Goal: Information Seeking & Learning: Compare options

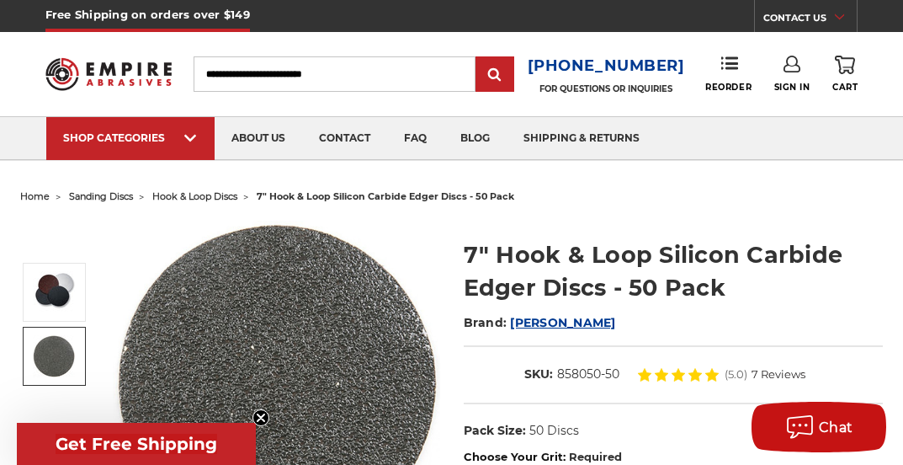
select select "****"
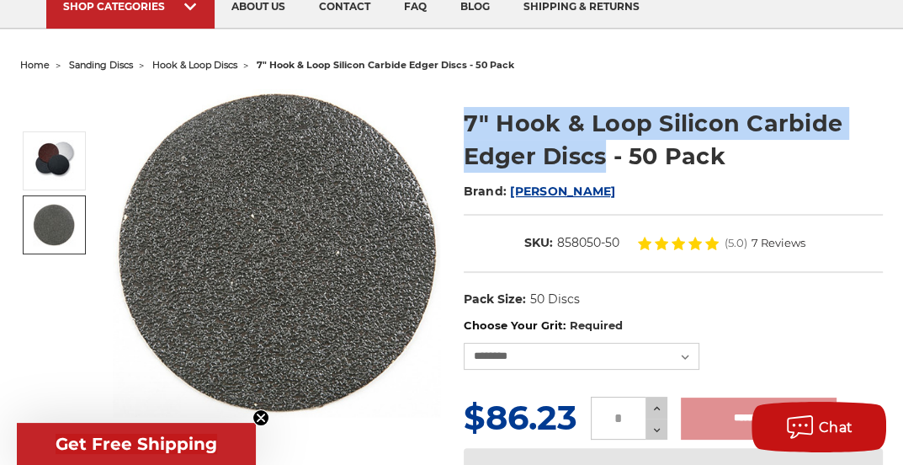
scroll to position [135, 0]
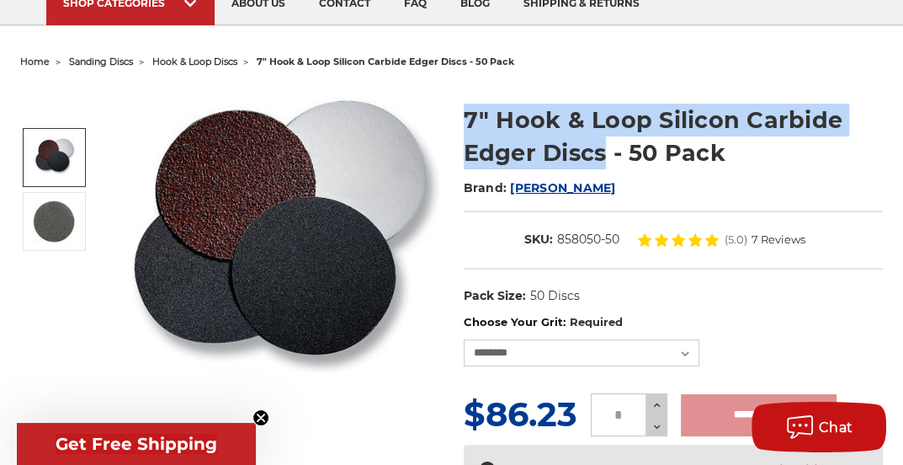
click at [315, 289] on img at bounding box center [276, 248] width 327 height 324
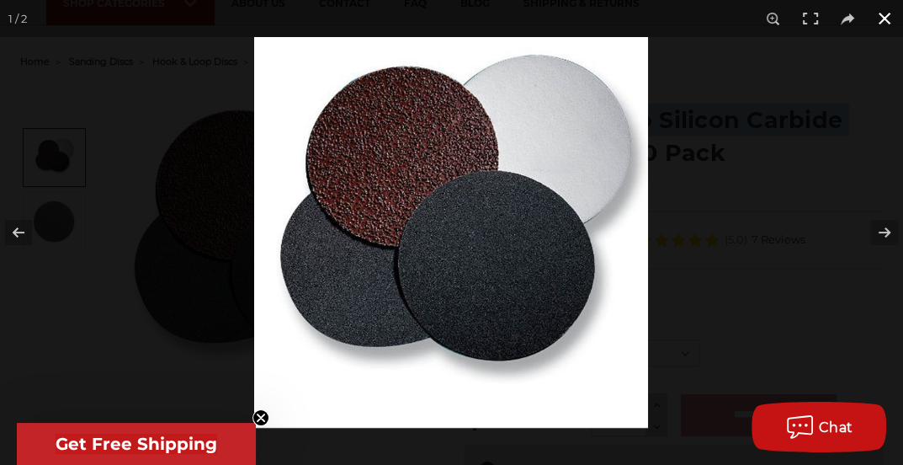
click at [889, 24] on button at bounding box center [884, 18] width 37 height 37
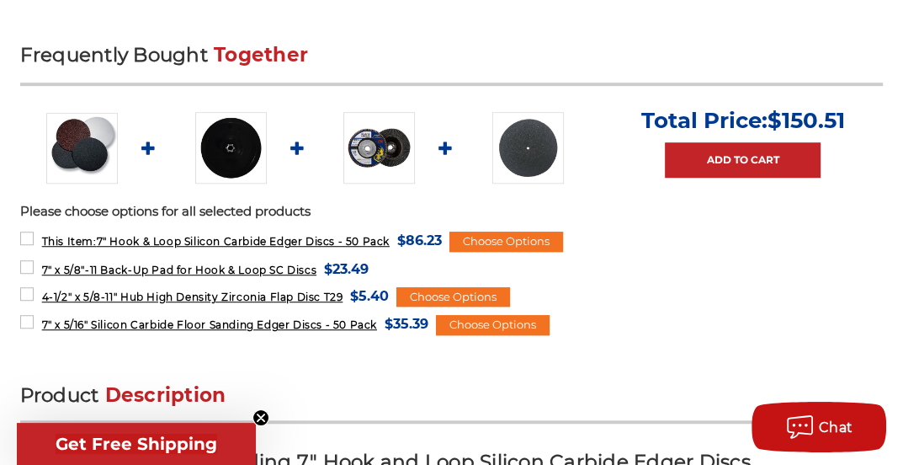
scroll to position [785, 0]
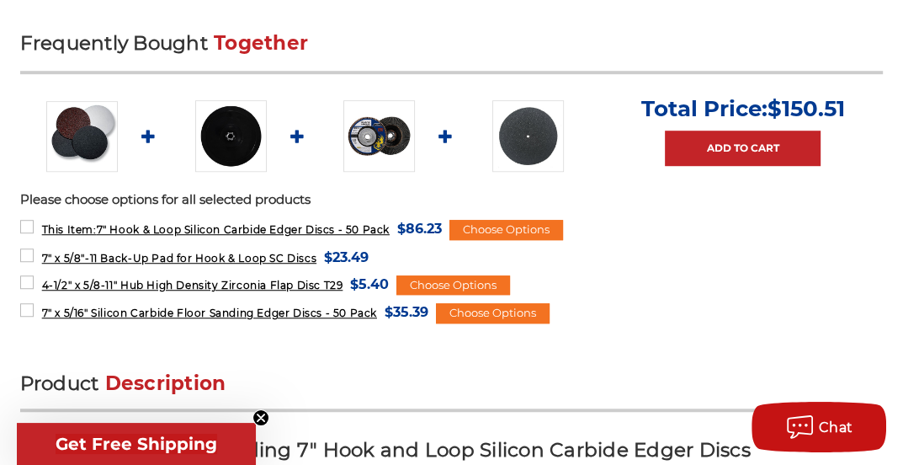
click at [539, 135] on img at bounding box center [528, 136] width 72 height 72
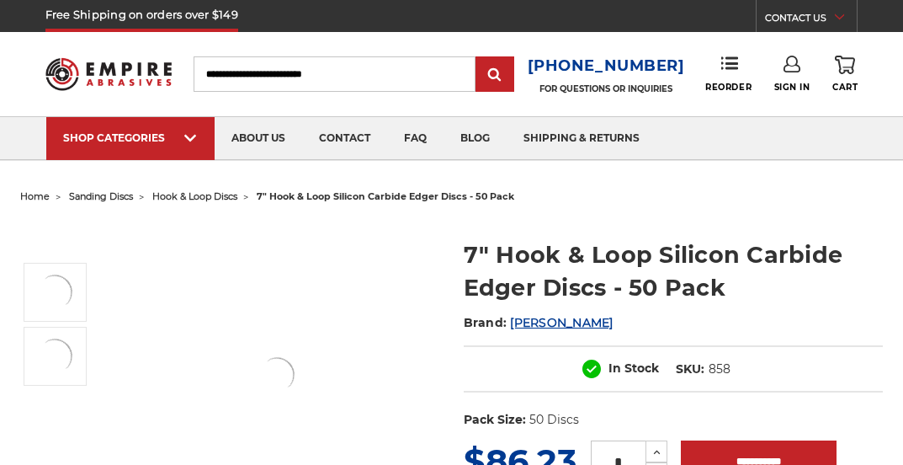
select select "****"
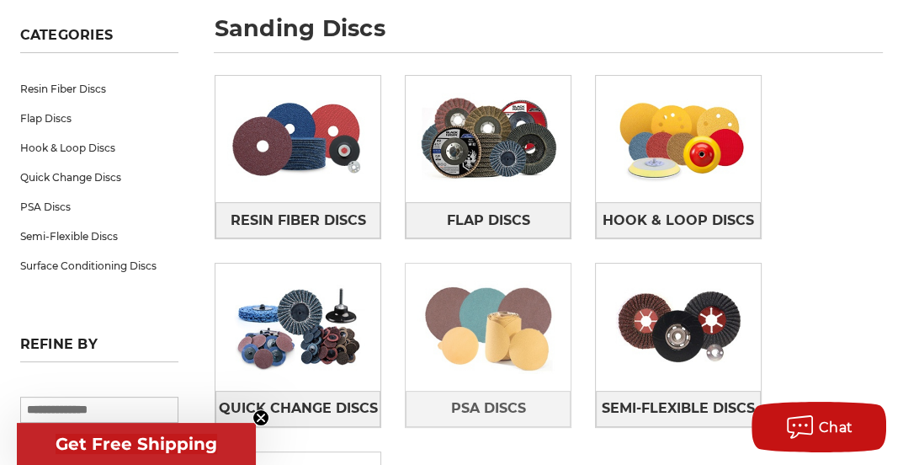
click at [465, 313] on img at bounding box center [488, 327] width 165 height 116
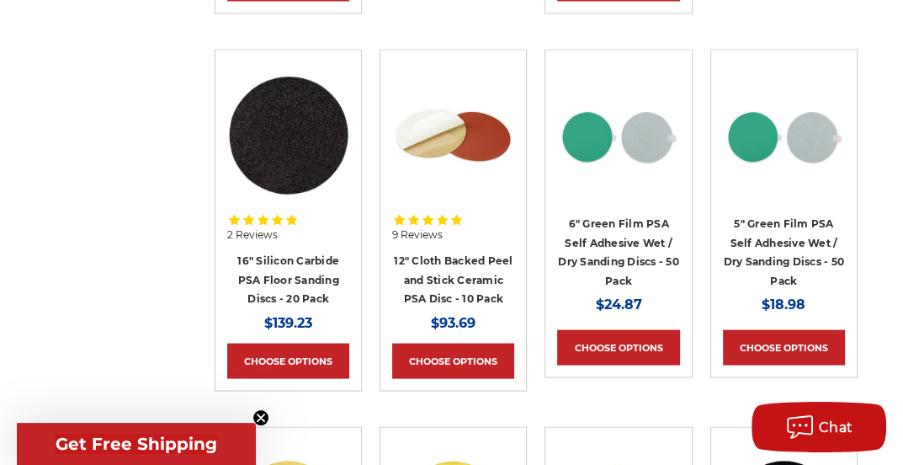
scroll to position [2222, 0]
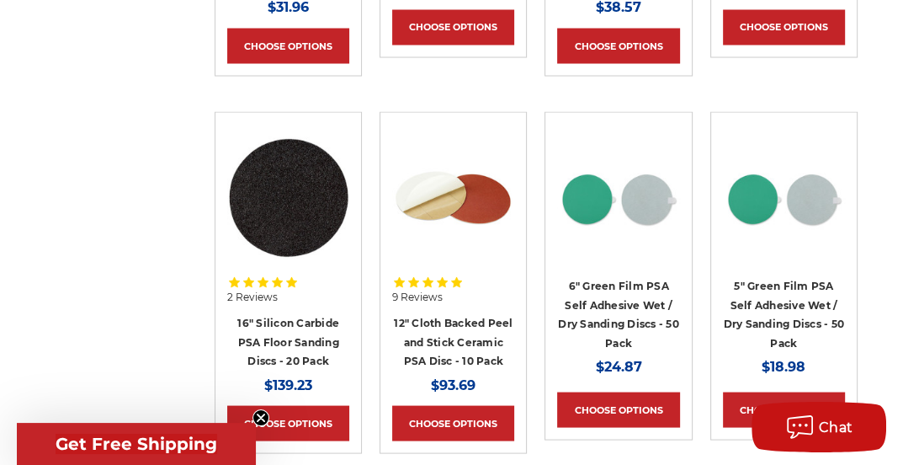
click at [323, 205] on img at bounding box center [288, 197] width 122 height 122
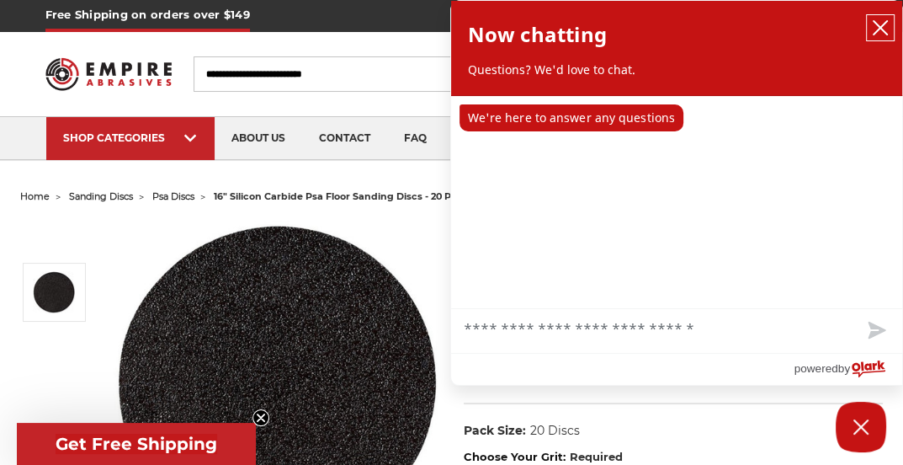
click at [884, 27] on icon "close chatbox" at bounding box center [880, 27] width 17 height 17
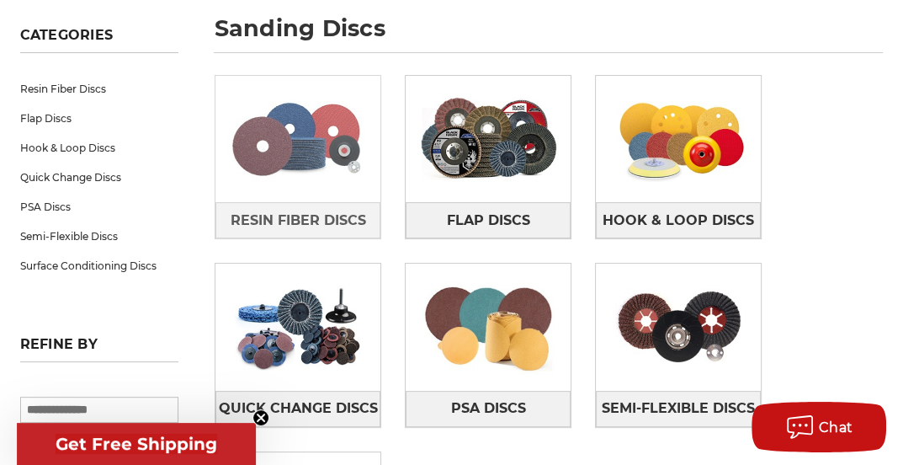
click at [299, 109] on img at bounding box center [297, 139] width 165 height 116
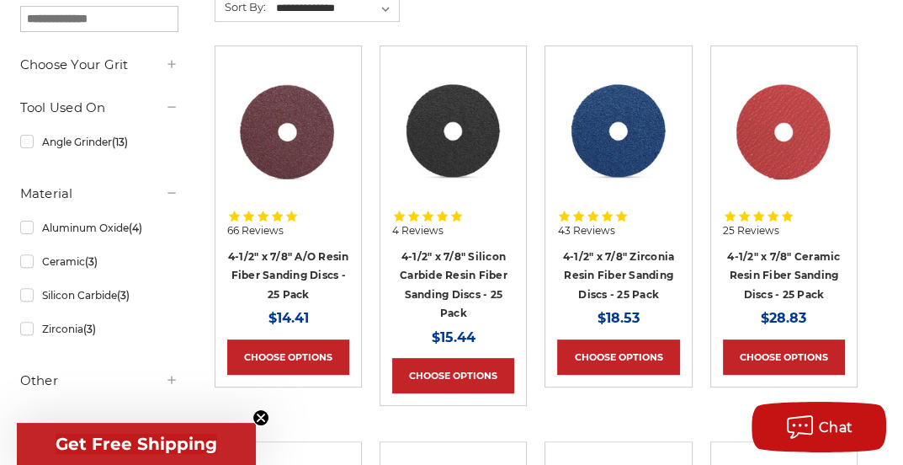
scroll to position [337, 0]
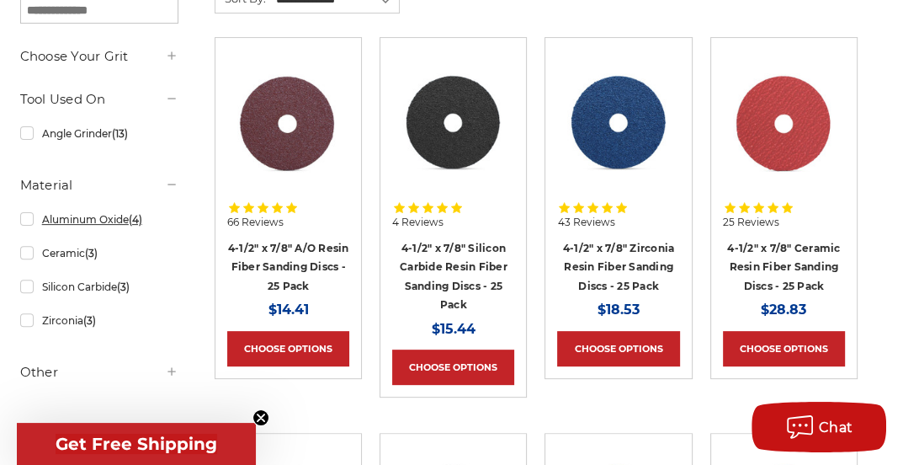
click at [27, 220] on link "Aluminum Oxide (4)" at bounding box center [99, 219] width 158 height 29
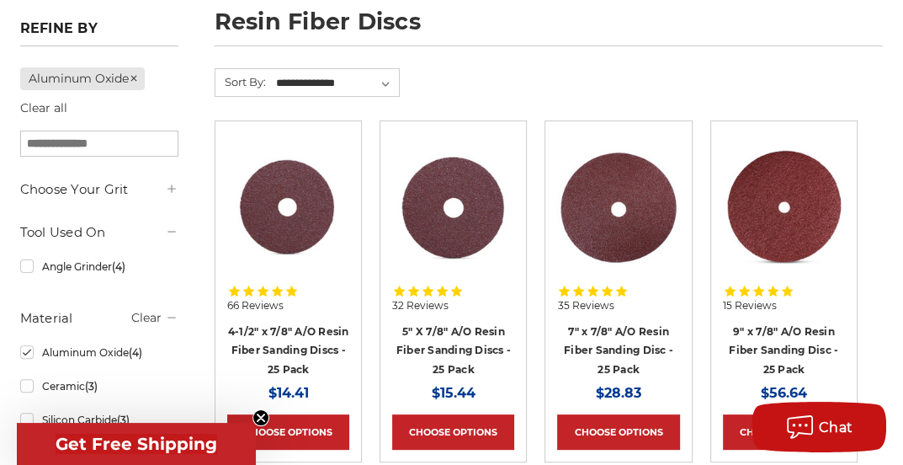
scroll to position [247, 0]
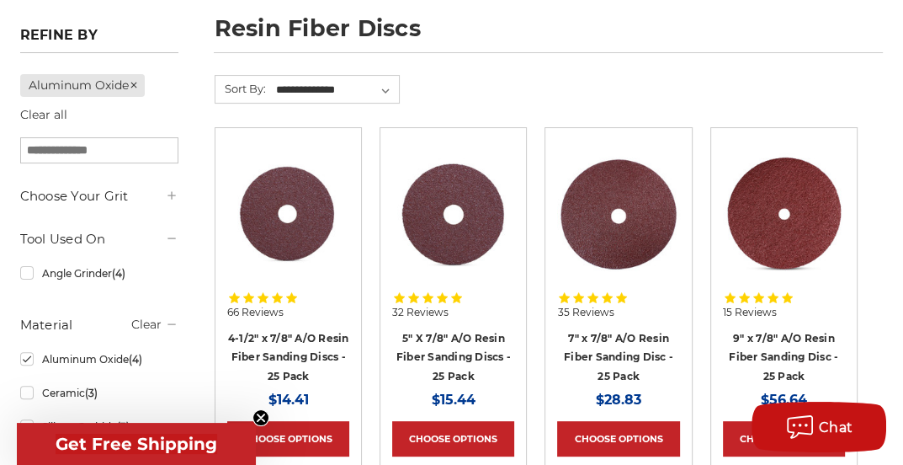
click at [616, 196] on img at bounding box center [618, 213] width 122 height 122
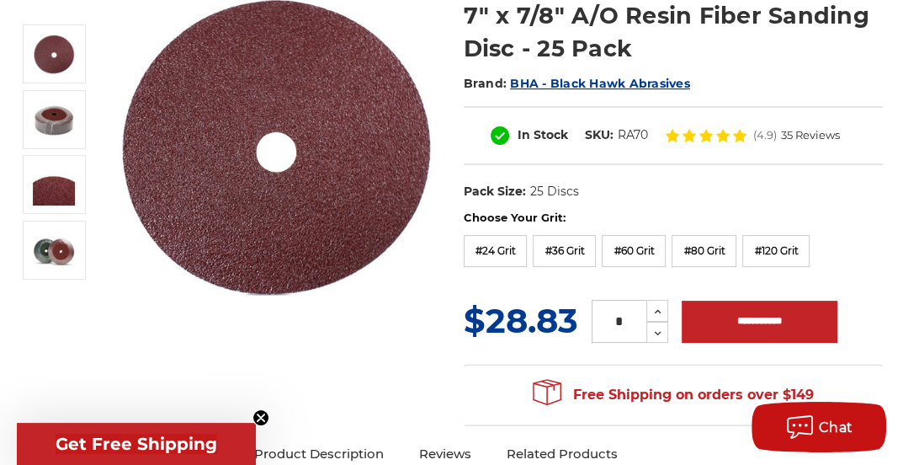
scroll to position [247, 0]
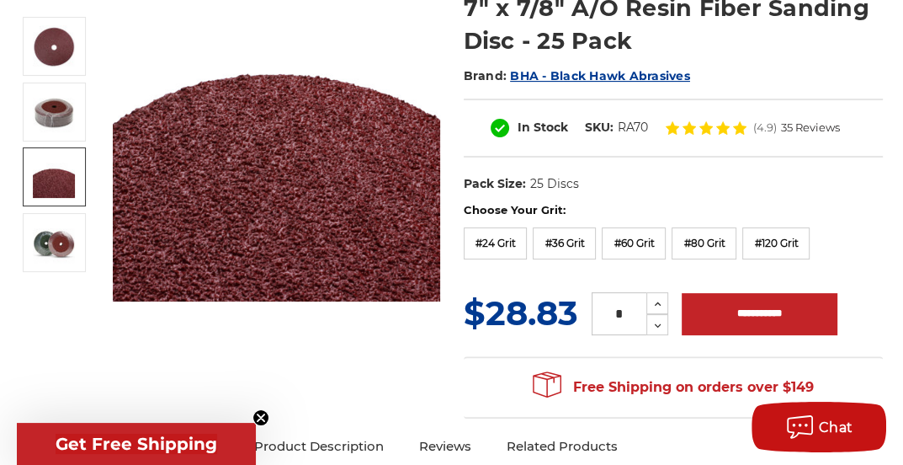
click at [66, 182] on img at bounding box center [54, 177] width 42 height 42
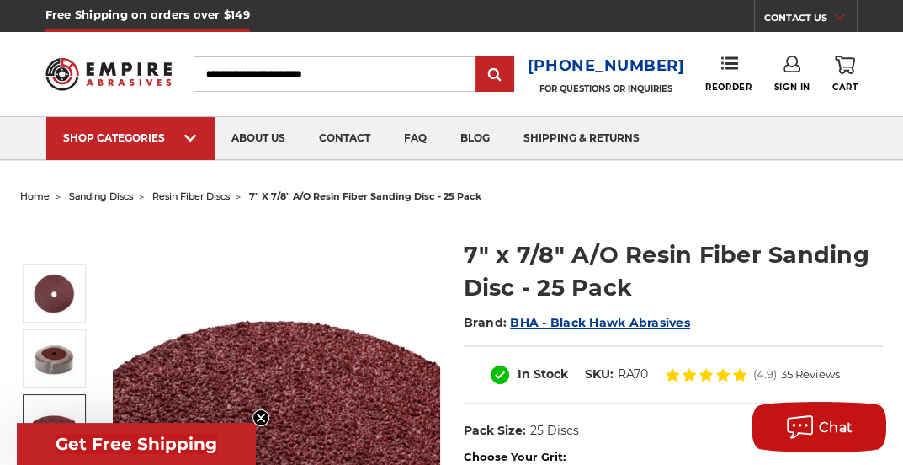
click at [124, 74] on img at bounding box center [108, 75] width 126 height 50
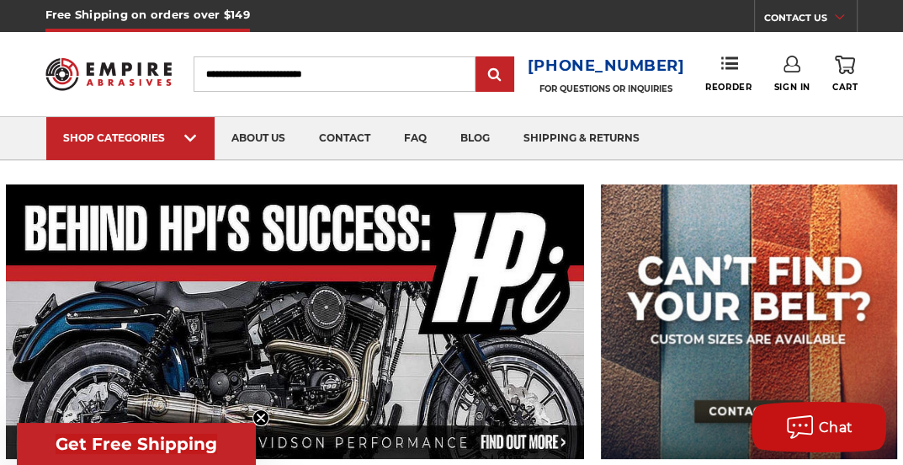
click at [104, 68] on img at bounding box center [108, 75] width 126 height 50
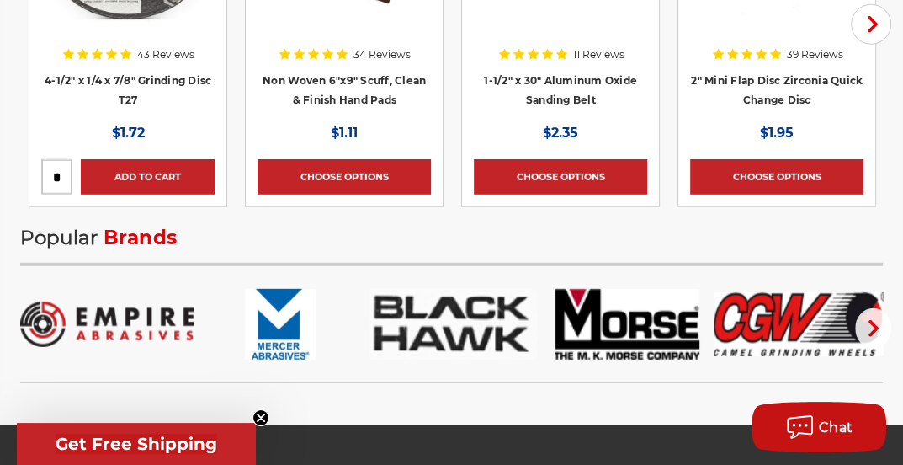
scroll to position [3254, 0]
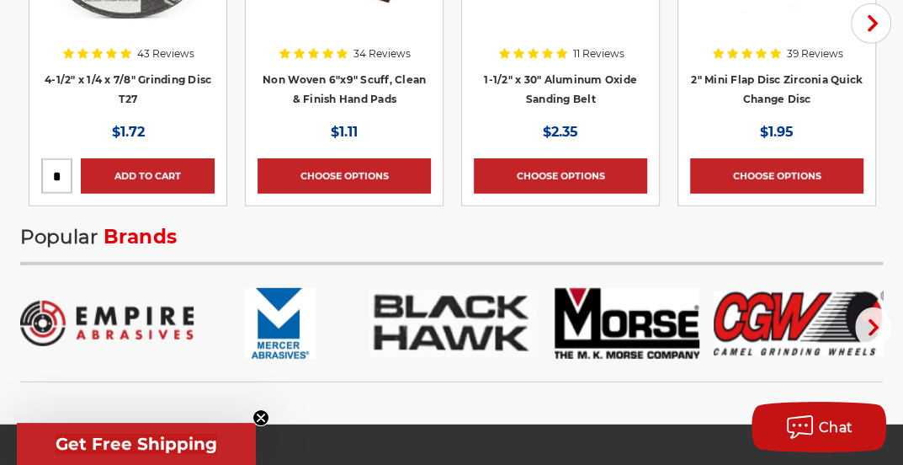
click at [796, 320] on img at bounding box center [800, 323] width 173 height 71
click at [581, 340] on img at bounding box center [626, 323] width 173 height 71
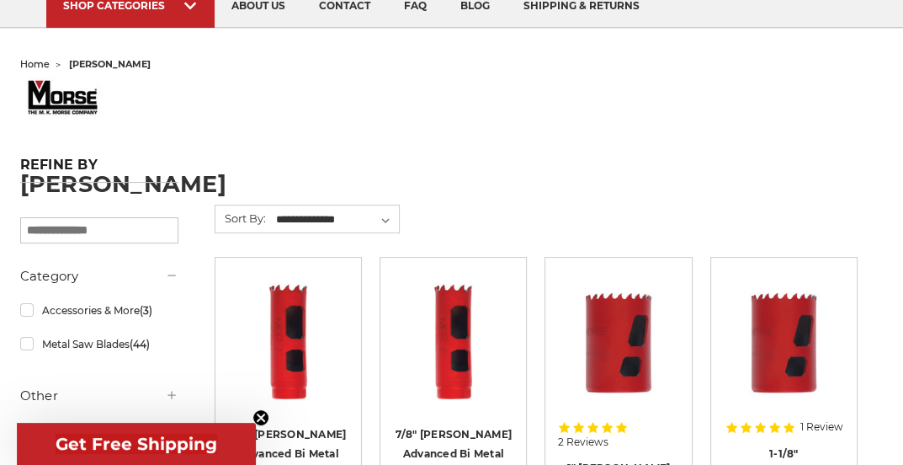
scroll to position [135, 0]
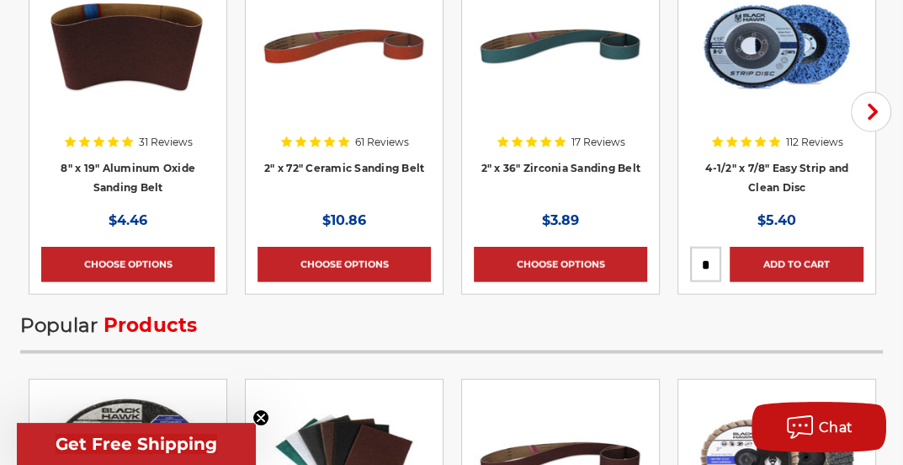
scroll to position [2872, 0]
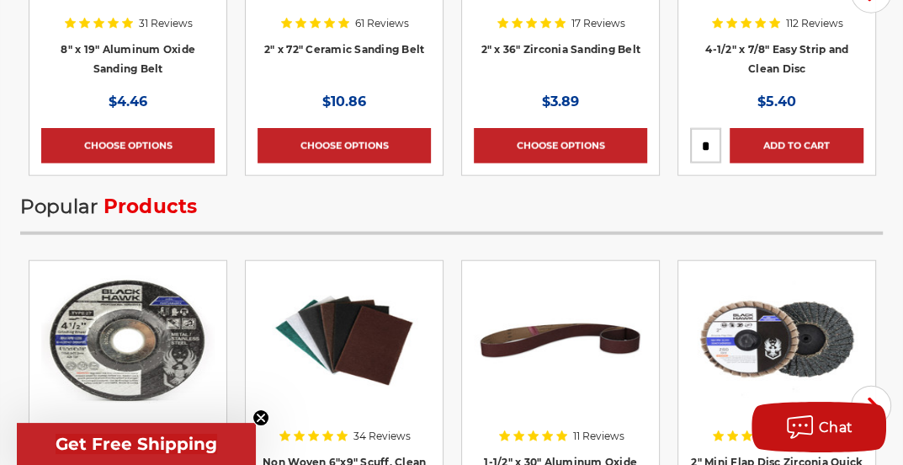
click at [576, 330] on img at bounding box center [560, 340] width 173 height 135
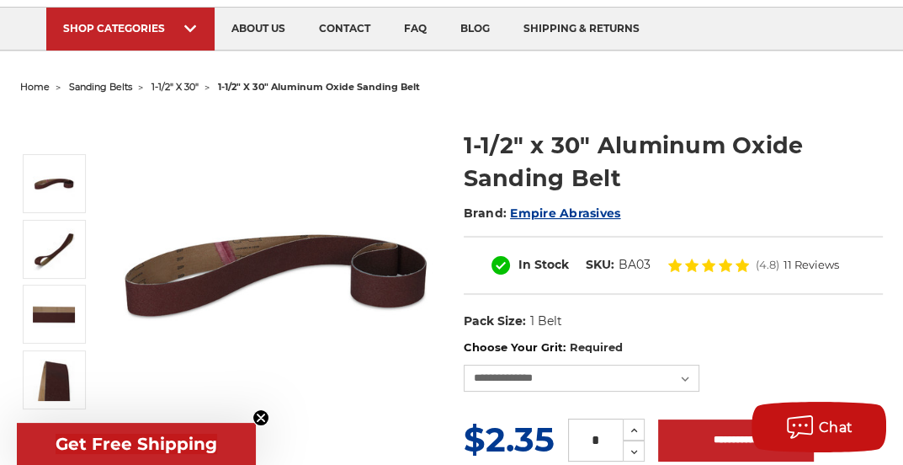
scroll to position [112, 0]
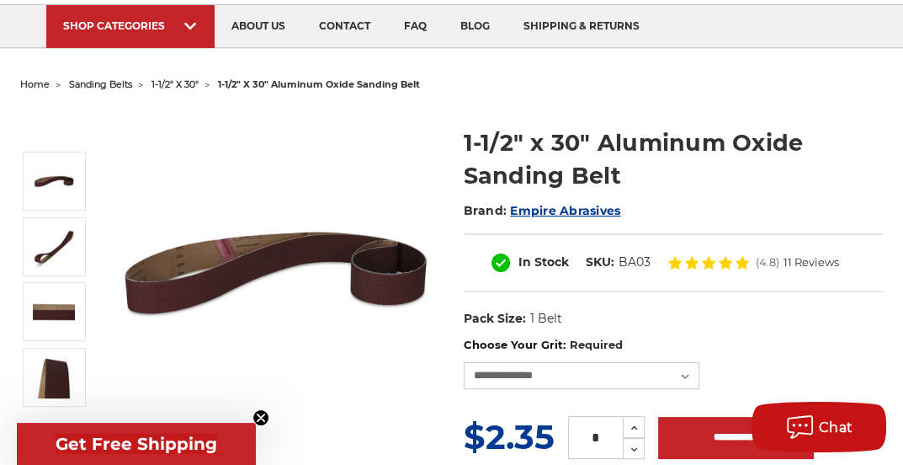
click at [145, 432] on span "Get Free Shipping" at bounding box center [136, 444] width 239 height 42
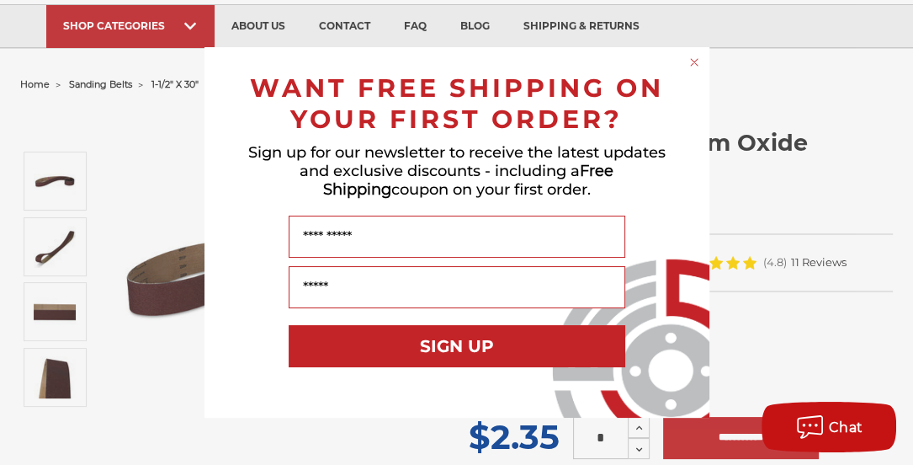
click at [696, 68] on circle "Close dialog" at bounding box center [694, 63] width 16 height 16
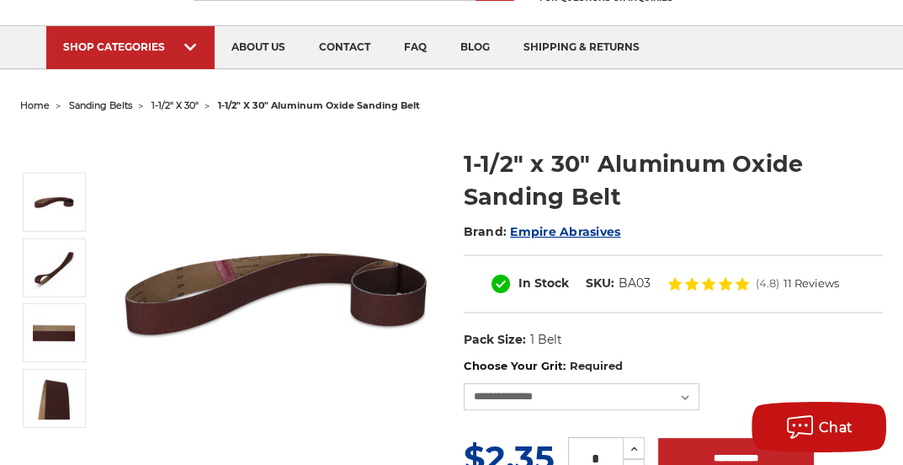
scroll to position [89, 0]
